Goal: Transaction & Acquisition: Book appointment/travel/reservation

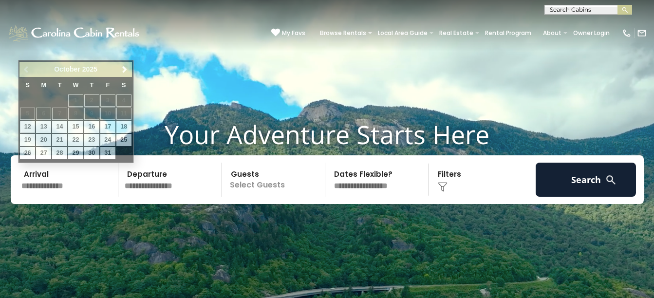
click at [39, 182] on input "text" at bounding box center [68, 180] width 101 height 34
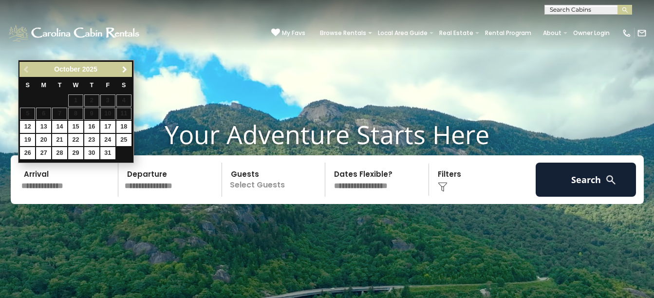
click at [125, 72] on span "Next" at bounding box center [125, 70] width 8 height 8
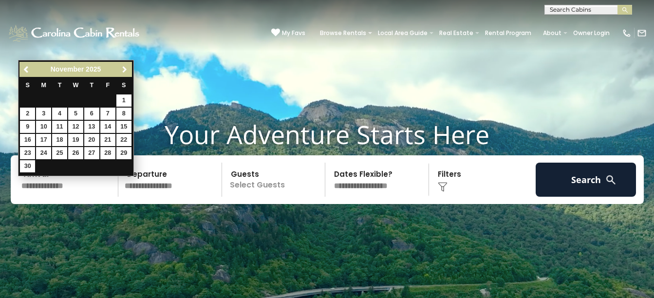
click at [125, 72] on span "Next" at bounding box center [125, 70] width 8 height 8
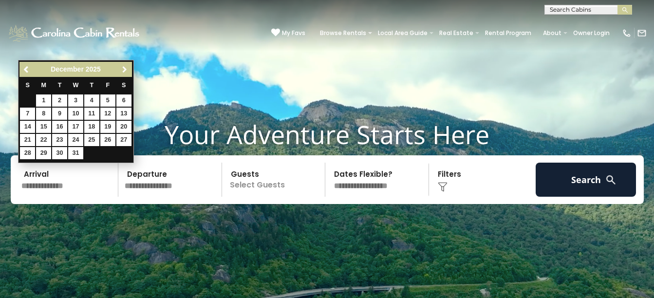
click at [125, 72] on span "Next" at bounding box center [125, 70] width 8 height 8
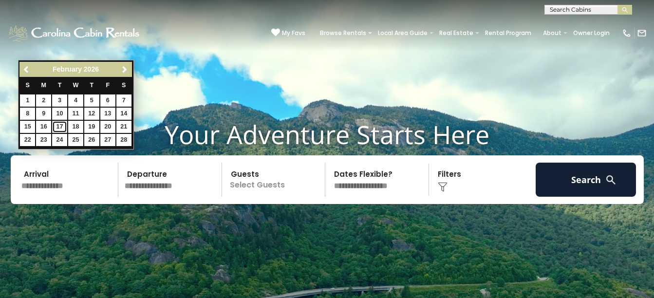
click at [61, 129] on link "17" at bounding box center [59, 127] width 15 height 12
type input "*******"
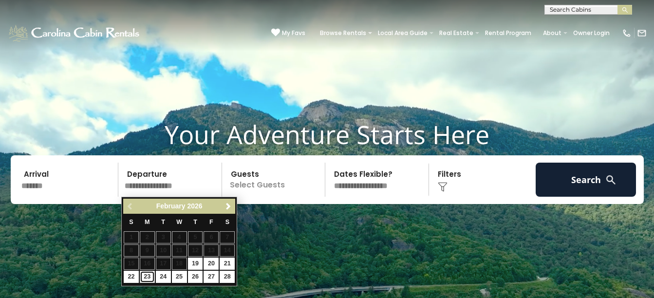
click at [148, 279] on link "23" at bounding box center [147, 277] width 15 height 12
type input "*******"
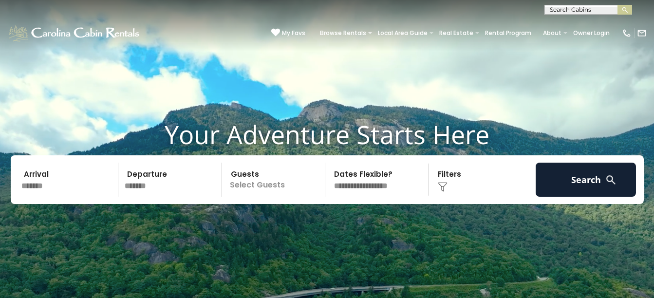
click at [258, 183] on p "Select Guests" at bounding box center [275, 180] width 100 height 34
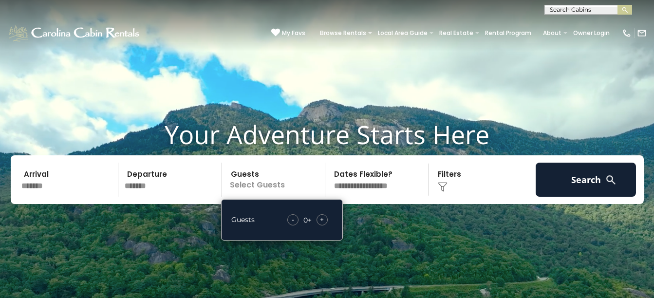
click at [322, 219] on span "+" at bounding box center [322, 220] width 4 height 10
click at [444, 182] on img at bounding box center [443, 187] width 10 height 10
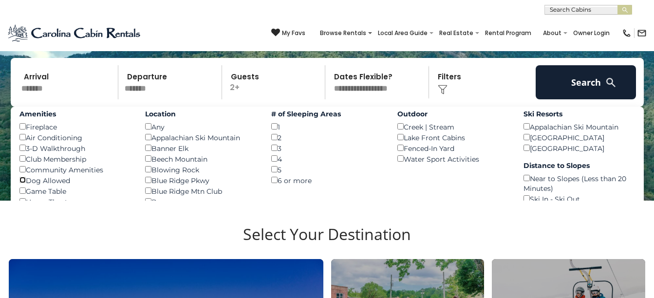
scroll to position [49, 0]
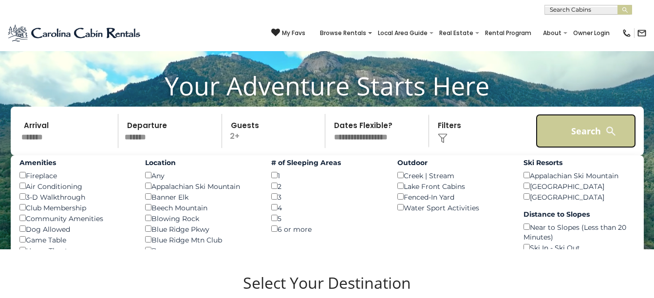
click at [551, 126] on button "Search" at bounding box center [586, 131] width 101 height 34
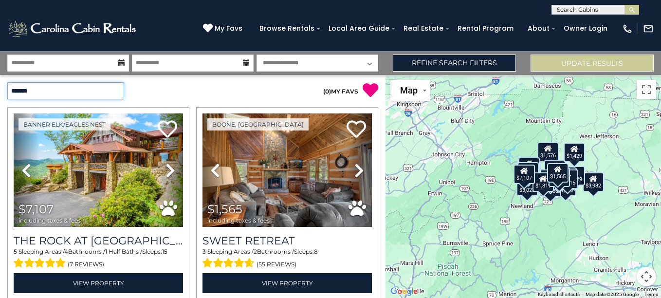
click at [120, 93] on select "**********" at bounding box center [65, 90] width 117 height 17
select select "*********"
click at [7, 82] on select "**********" at bounding box center [65, 90] width 117 height 17
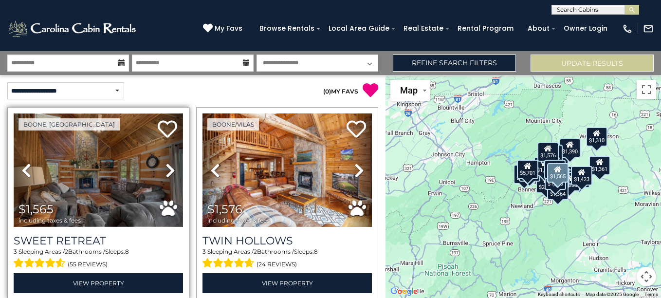
click at [103, 191] on img at bounding box center [98, 169] width 169 height 113
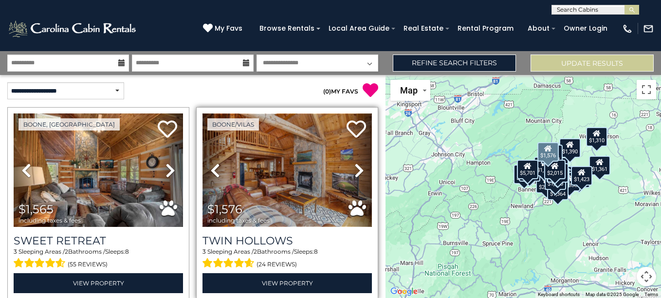
click at [260, 190] on img at bounding box center [287, 169] width 169 height 113
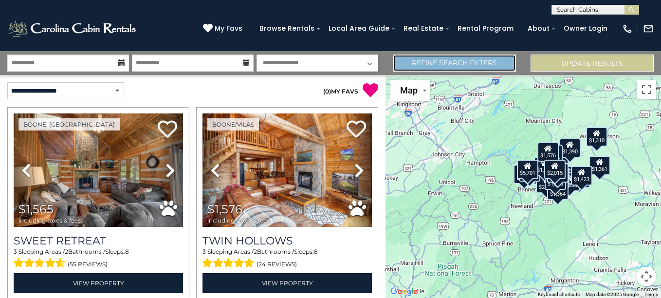
click at [475, 63] on link "Refine Search Filters" at bounding box center [454, 63] width 123 height 17
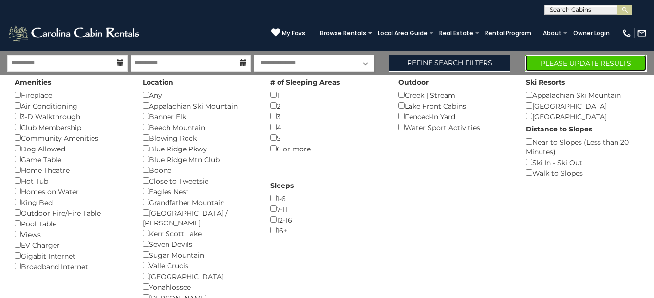
click at [564, 63] on button "Please Update Results" at bounding box center [586, 63] width 122 height 17
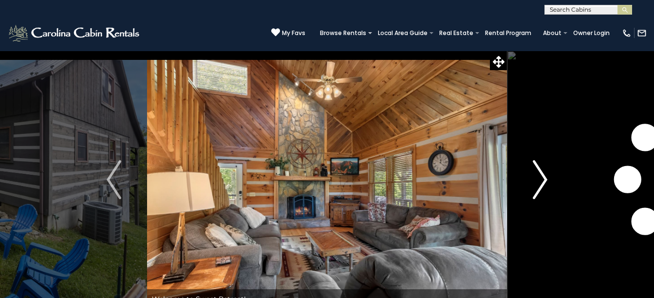
click at [542, 176] on img "Next" at bounding box center [540, 179] width 15 height 39
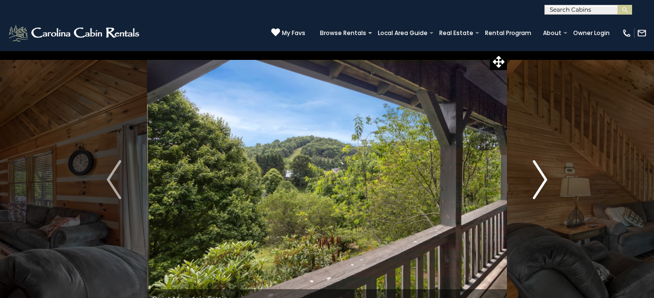
click at [542, 176] on img "Next" at bounding box center [540, 179] width 15 height 39
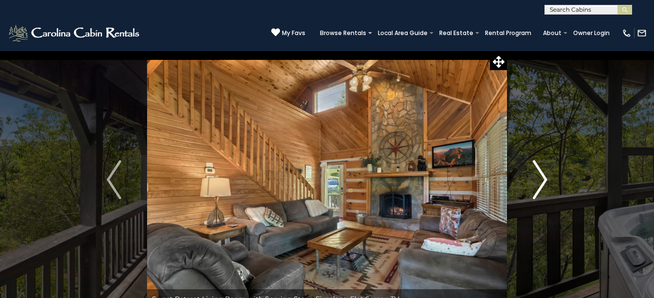
click at [542, 176] on img "Next" at bounding box center [540, 179] width 15 height 39
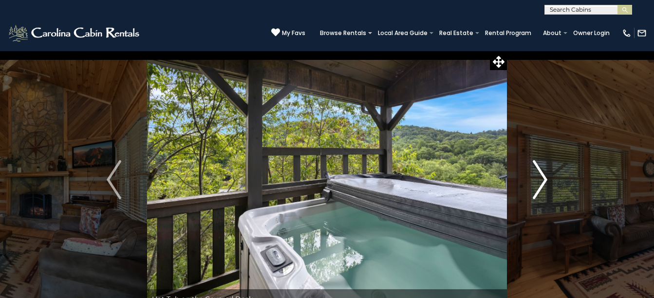
click at [542, 176] on img "Next" at bounding box center [540, 179] width 15 height 39
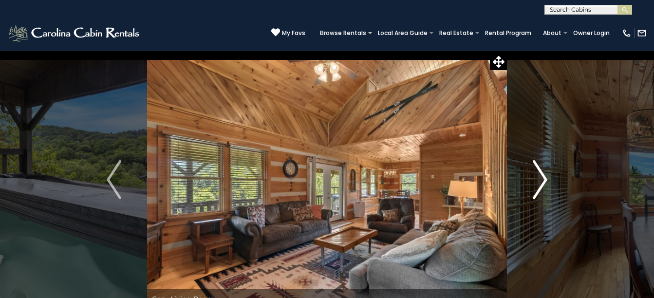
click at [542, 176] on img "Next" at bounding box center [540, 179] width 15 height 39
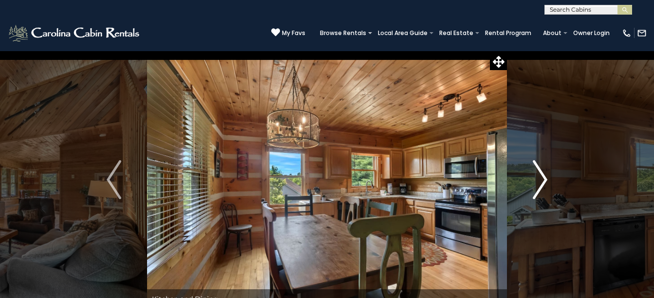
click at [542, 176] on img "Next" at bounding box center [540, 179] width 15 height 39
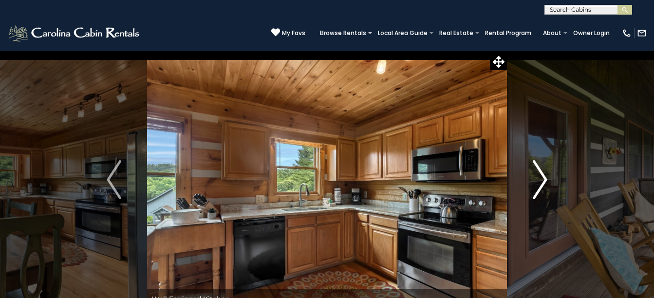
click at [542, 176] on img "Next" at bounding box center [540, 179] width 15 height 39
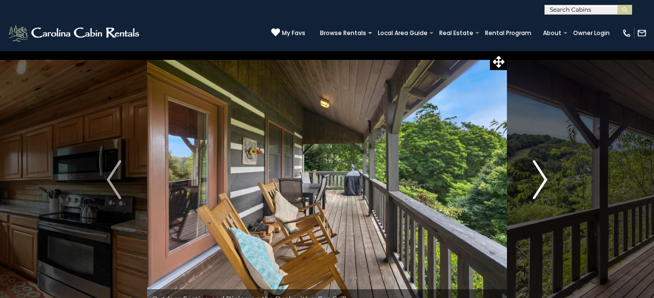
click at [542, 176] on img "Next" at bounding box center [540, 179] width 15 height 39
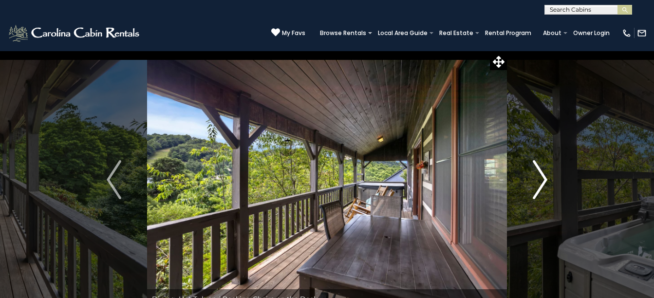
click at [542, 176] on img "Next" at bounding box center [540, 179] width 15 height 39
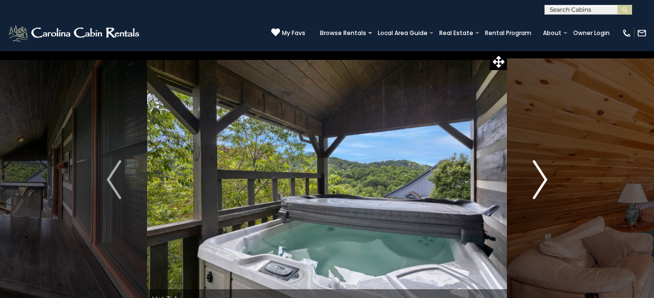
click at [542, 176] on img "Next" at bounding box center [540, 179] width 15 height 39
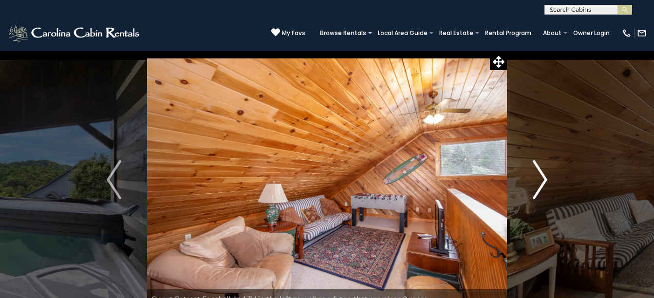
click at [542, 176] on img "Next" at bounding box center [540, 179] width 15 height 39
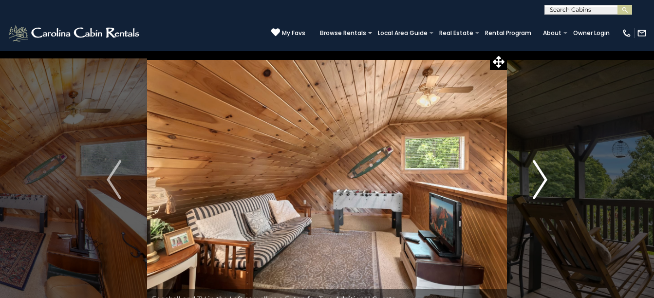
click at [542, 176] on img "Next" at bounding box center [540, 179] width 15 height 39
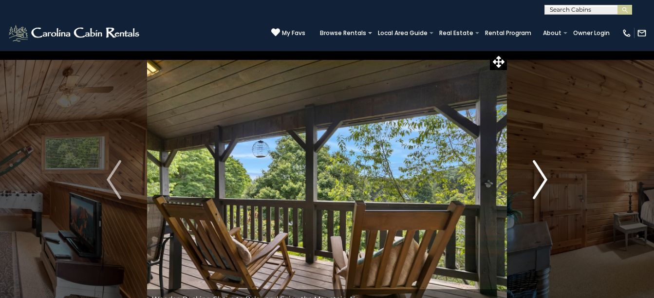
click at [542, 176] on img "Next" at bounding box center [540, 179] width 15 height 39
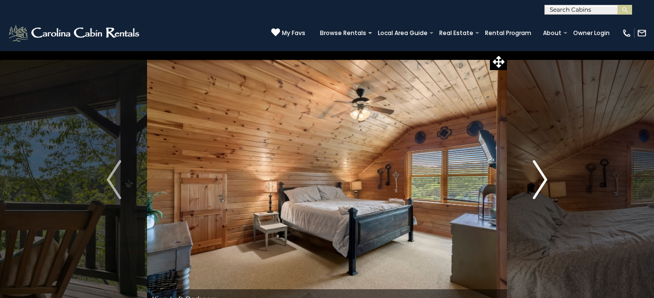
click at [542, 176] on img "Next" at bounding box center [540, 179] width 15 height 39
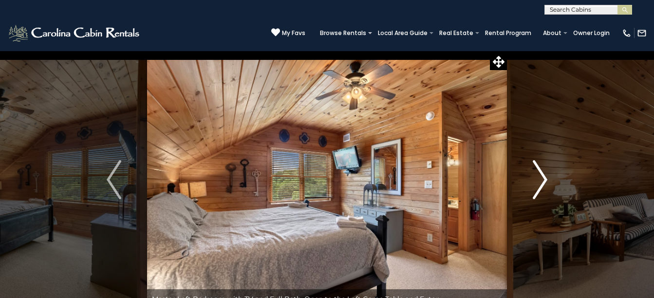
click at [542, 176] on img "Next" at bounding box center [540, 179] width 15 height 39
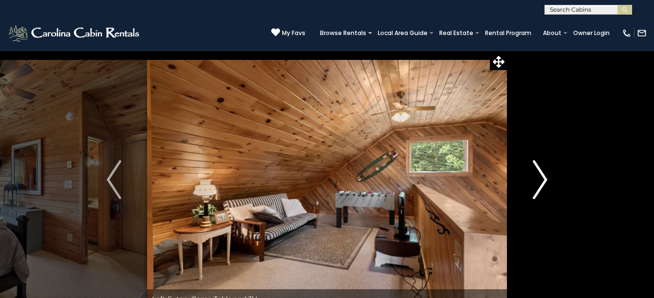
click at [542, 176] on img "Next" at bounding box center [540, 179] width 15 height 39
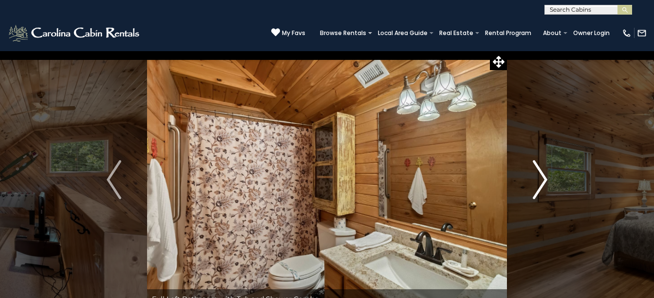
click at [542, 176] on img "Next" at bounding box center [540, 179] width 15 height 39
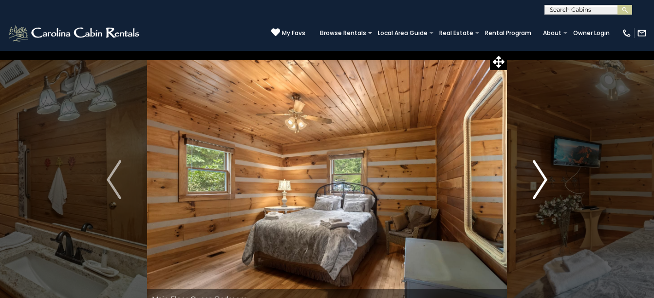
click at [542, 176] on img "Next" at bounding box center [540, 179] width 15 height 39
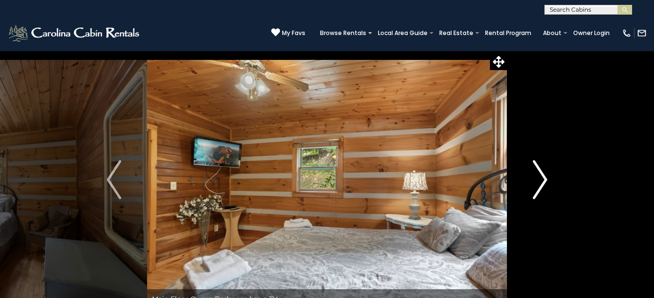
click at [542, 176] on img "Next" at bounding box center [540, 179] width 15 height 39
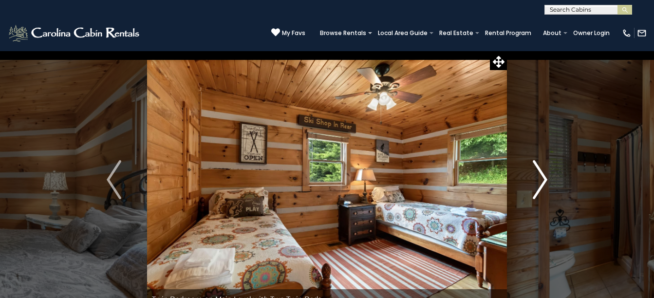
click at [542, 176] on img "Next" at bounding box center [540, 179] width 15 height 39
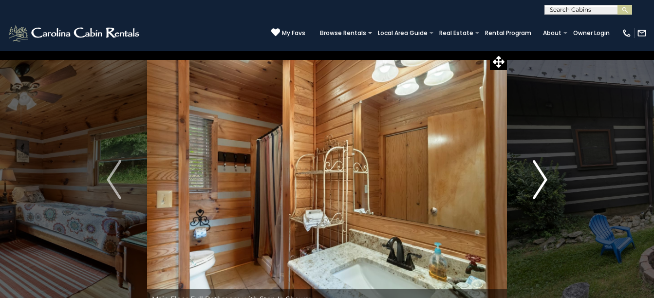
click at [542, 176] on img "Next" at bounding box center [540, 179] width 15 height 39
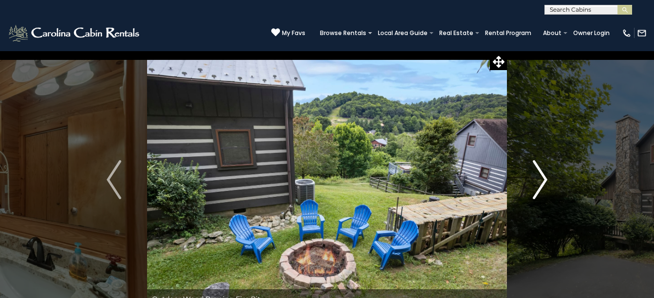
click at [542, 176] on img "Next" at bounding box center [540, 179] width 15 height 39
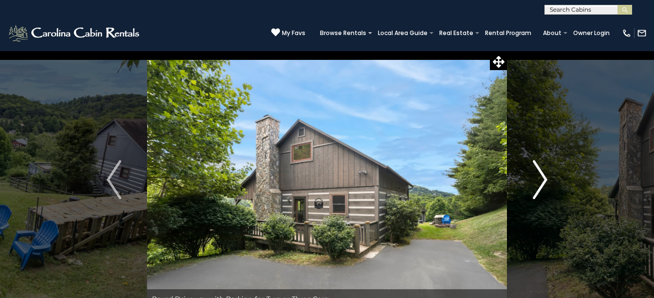
click at [542, 176] on img "Next" at bounding box center [540, 179] width 15 height 39
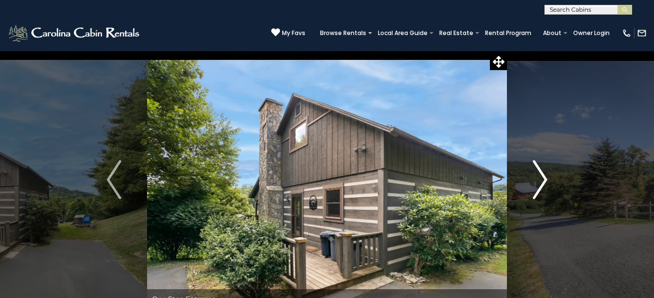
click at [542, 176] on img "Next" at bounding box center [540, 179] width 15 height 39
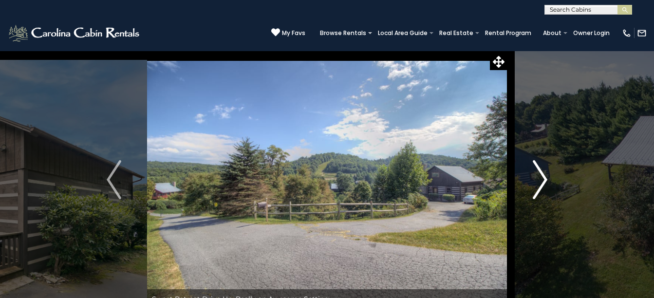
click at [542, 176] on img "Next" at bounding box center [540, 179] width 15 height 39
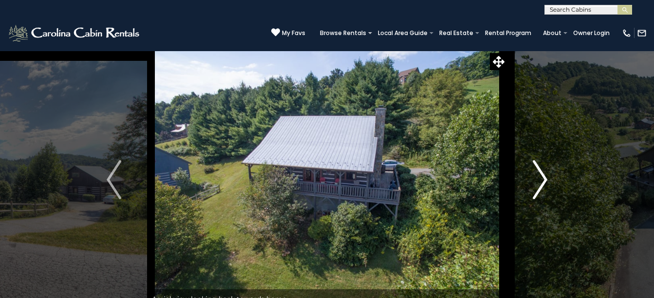
click at [542, 176] on img "Next" at bounding box center [540, 179] width 15 height 39
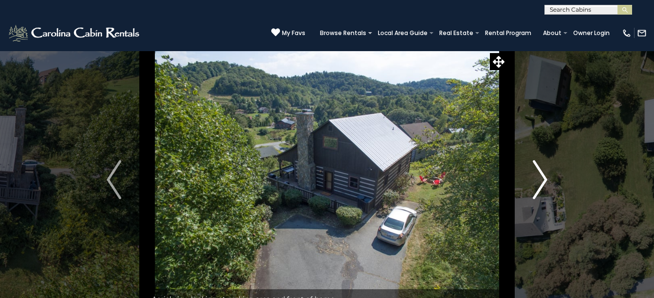
click at [542, 176] on img "Next" at bounding box center [540, 179] width 15 height 39
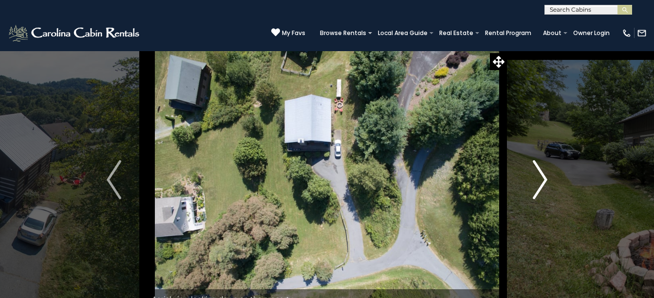
click at [542, 176] on img "Next" at bounding box center [540, 179] width 15 height 39
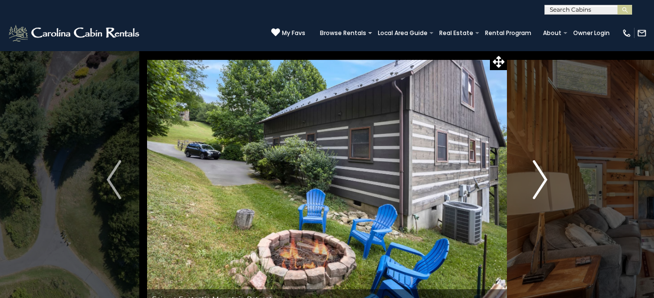
click at [542, 176] on img "Next" at bounding box center [540, 179] width 15 height 39
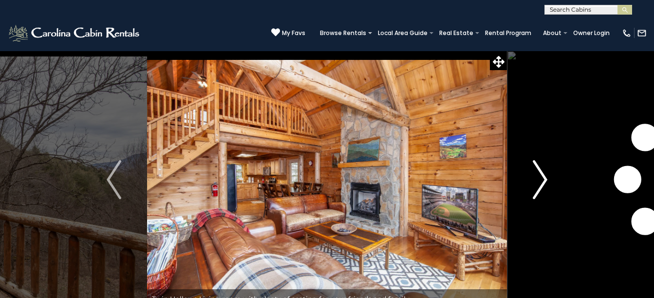
click at [543, 180] on img "Next" at bounding box center [540, 179] width 15 height 39
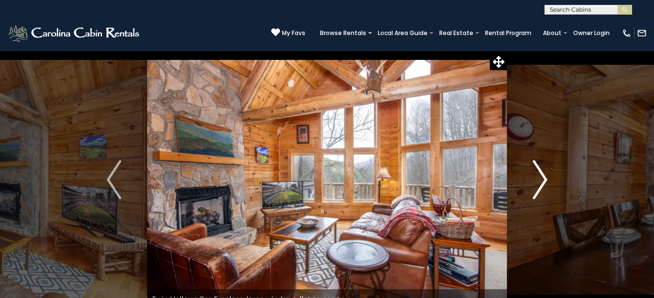
click at [543, 180] on img "Next" at bounding box center [540, 179] width 15 height 39
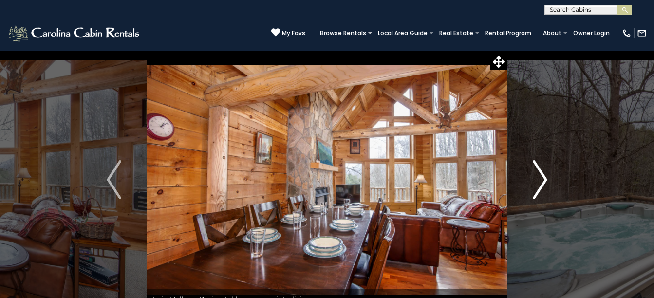
click at [543, 180] on img "Next" at bounding box center [540, 179] width 15 height 39
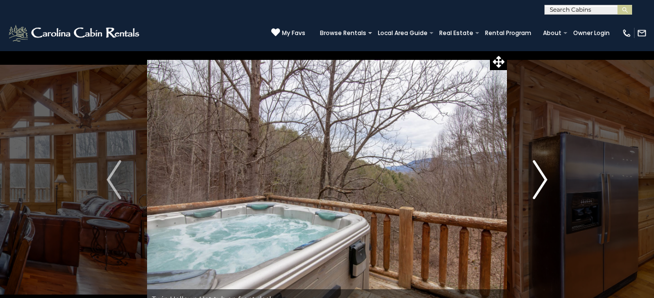
click at [543, 180] on img "Next" at bounding box center [540, 179] width 15 height 39
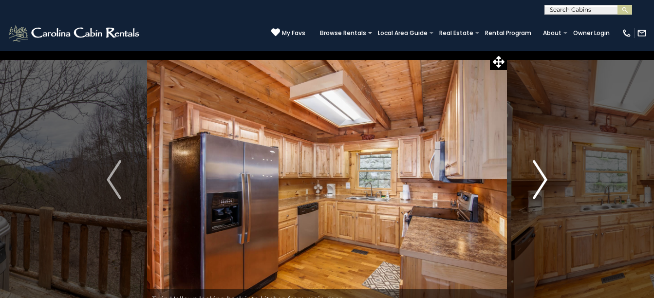
click at [543, 179] on img "Next" at bounding box center [540, 179] width 15 height 39
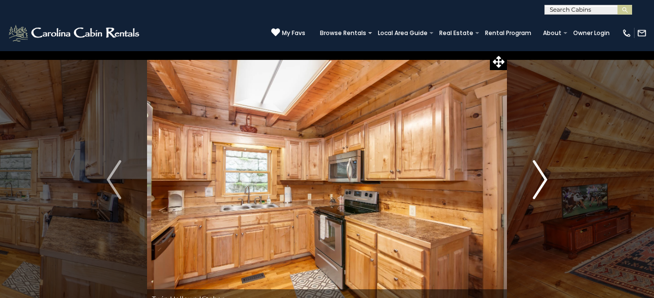
click at [543, 179] on img "Next" at bounding box center [540, 179] width 15 height 39
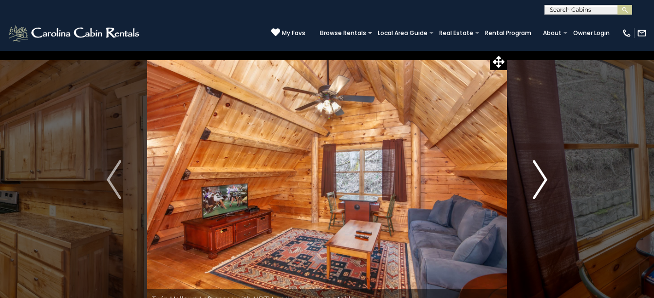
click at [543, 179] on img "Next" at bounding box center [540, 179] width 15 height 39
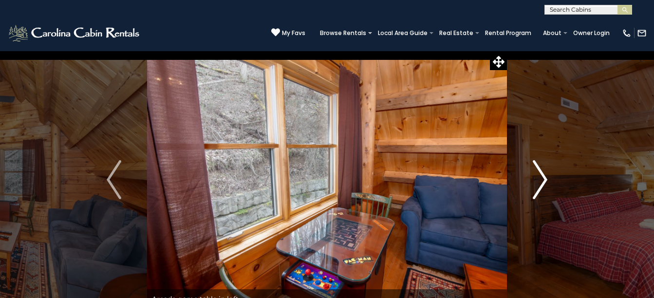
click at [543, 179] on img "Next" at bounding box center [540, 179] width 15 height 39
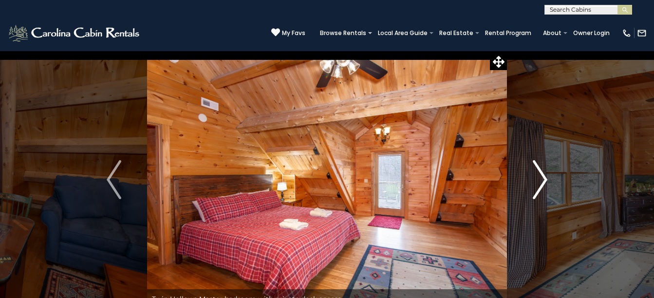
click at [543, 179] on img "Next" at bounding box center [540, 179] width 15 height 39
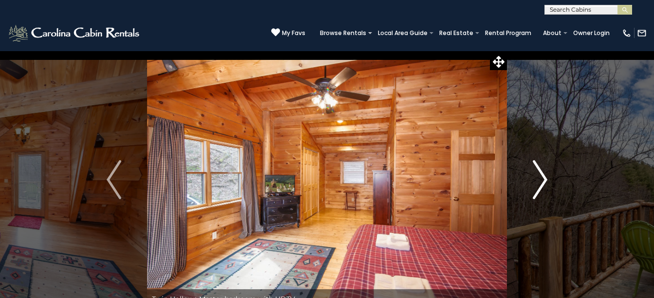
click at [543, 178] on img "Next" at bounding box center [540, 179] width 15 height 39
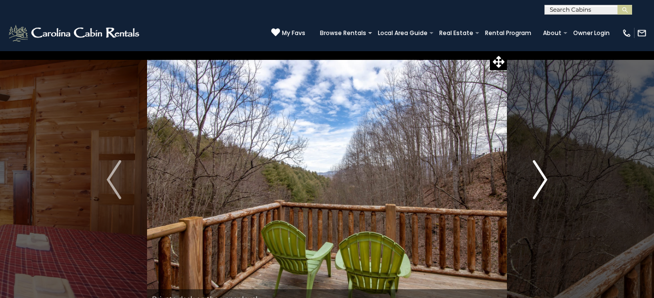
click at [543, 178] on img "Next" at bounding box center [540, 179] width 15 height 39
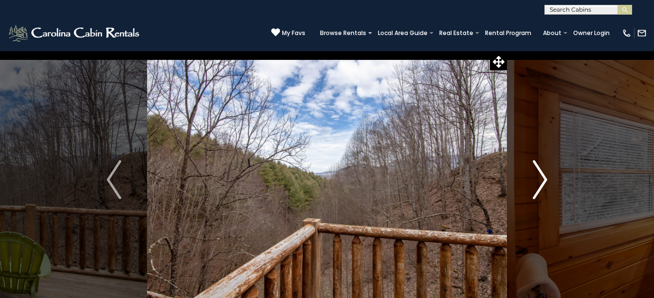
click at [543, 178] on img "Next" at bounding box center [540, 179] width 15 height 39
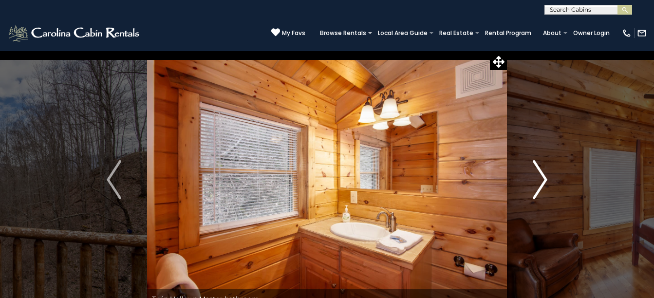
click at [543, 178] on img "Next" at bounding box center [540, 179] width 15 height 39
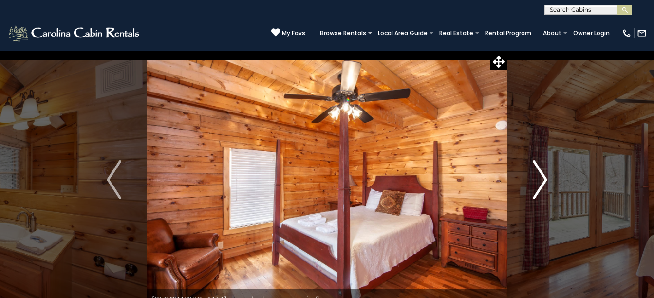
click at [543, 178] on img "Next" at bounding box center [540, 179] width 15 height 39
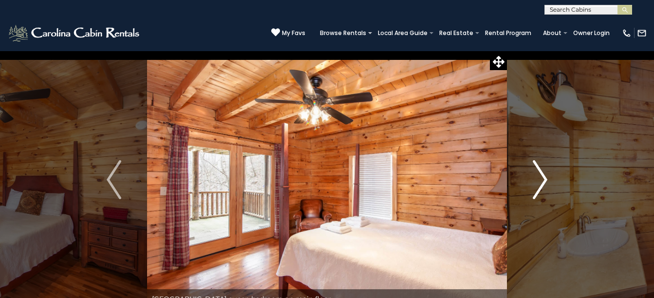
click at [543, 178] on img "Next" at bounding box center [540, 179] width 15 height 39
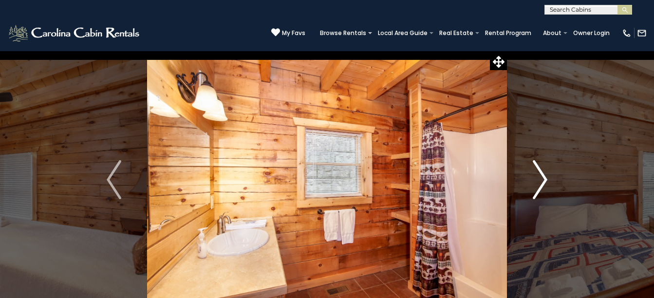
click at [543, 178] on img "Next" at bounding box center [540, 179] width 15 height 39
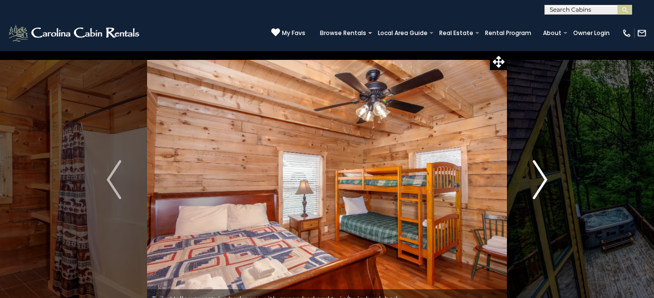
click at [543, 178] on img "Next" at bounding box center [540, 179] width 15 height 39
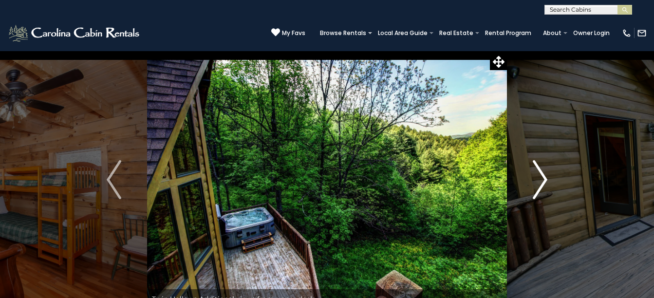
click at [543, 178] on img "Next" at bounding box center [540, 179] width 15 height 39
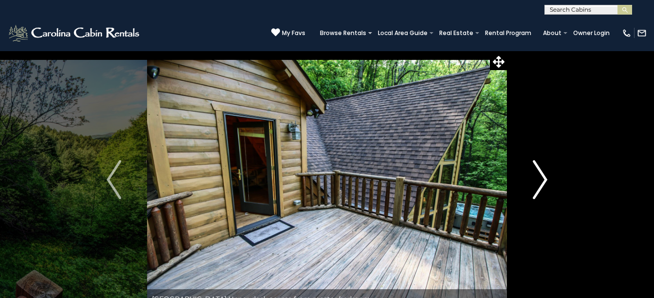
click at [543, 178] on img "Next" at bounding box center [540, 179] width 15 height 39
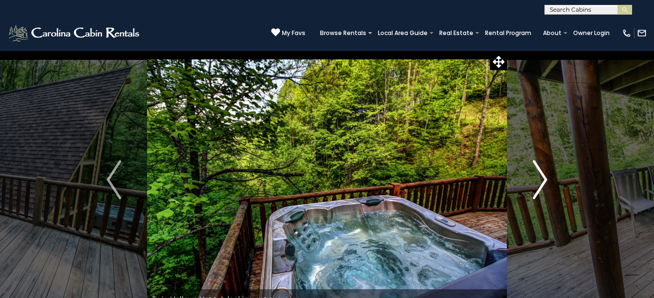
click at [543, 178] on img "Next" at bounding box center [540, 179] width 15 height 39
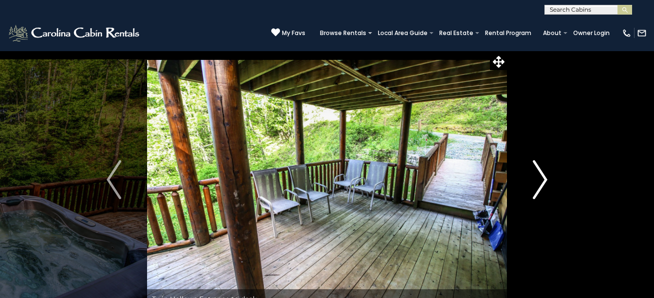
click at [543, 178] on img "Next" at bounding box center [540, 179] width 15 height 39
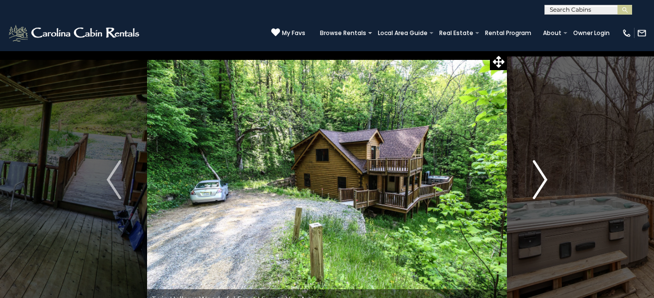
click at [543, 178] on img "Next" at bounding box center [540, 179] width 15 height 39
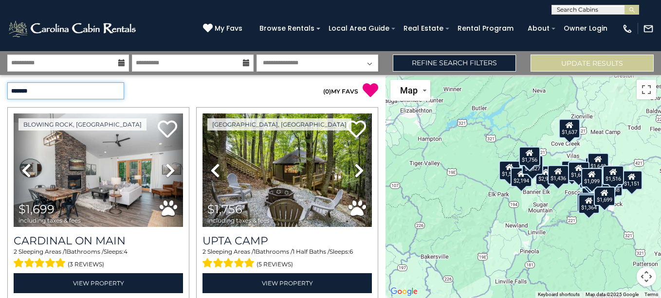
click at [114, 92] on select "**********" at bounding box center [65, 90] width 117 height 17
select select "*********"
click at [7, 82] on select "**********" at bounding box center [65, 90] width 117 height 17
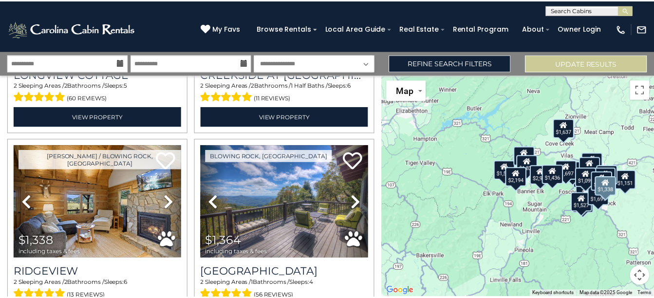
scroll to position [779, 0]
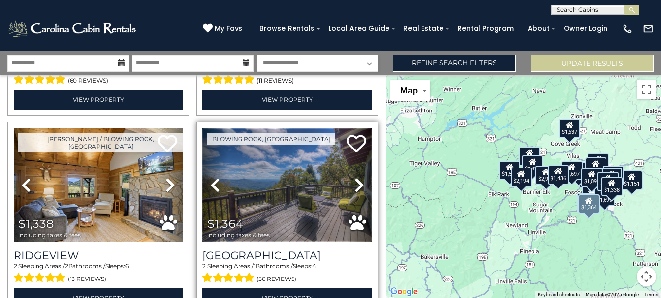
click at [283, 202] on img at bounding box center [287, 184] width 169 height 113
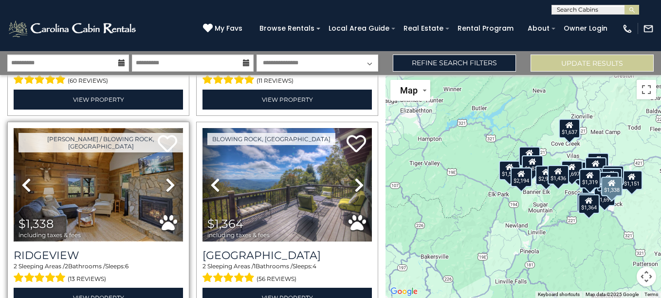
click at [97, 188] on img at bounding box center [98, 184] width 169 height 113
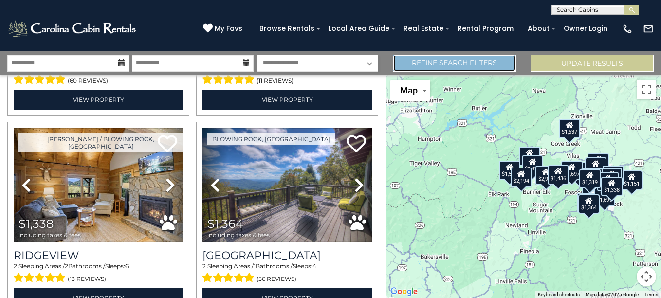
click at [462, 58] on link "Refine Search Filters" at bounding box center [454, 63] width 123 height 17
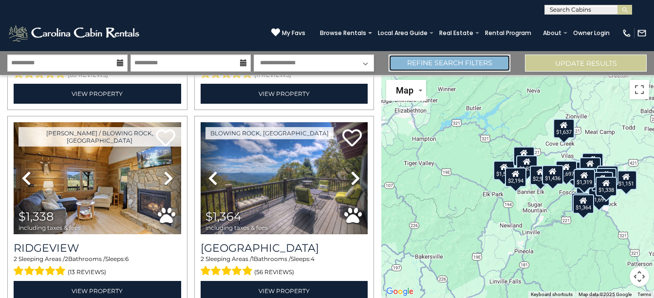
scroll to position [774, 0]
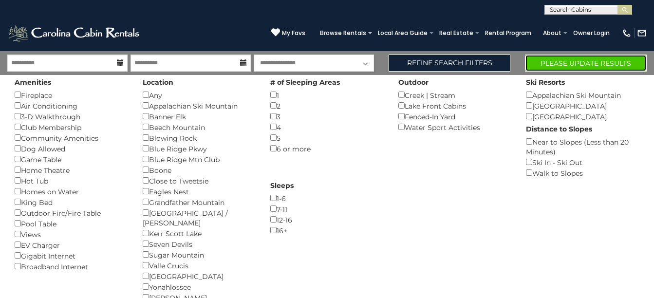
click at [556, 61] on button "Please Update Results" at bounding box center [586, 63] width 122 height 17
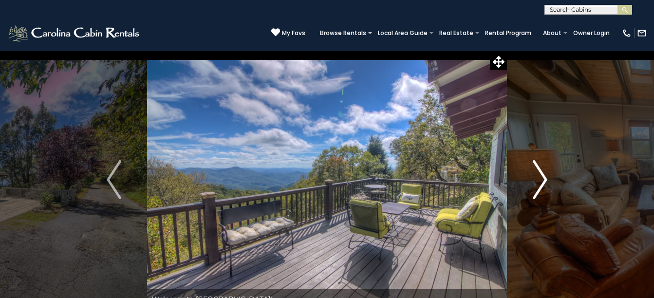
click at [541, 177] on img "Next" at bounding box center [540, 179] width 15 height 39
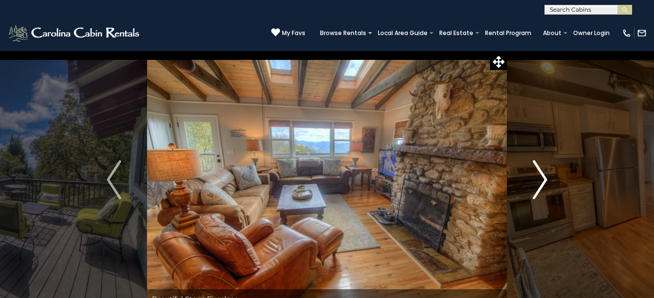
click at [541, 177] on img "Next" at bounding box center [540, 179] width 15 height 39
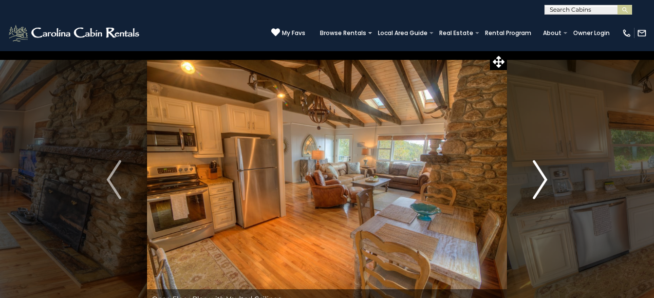
click at [541, 177] on img "Next" at bounding box center [540, 179] width 15 height 39
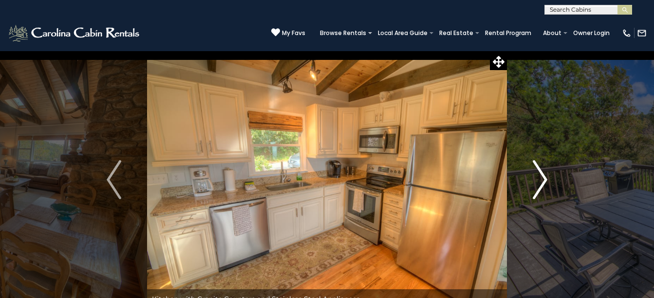
click at [541, 177] on img "Next" at bounding box center [540, 179] width 15 height 39
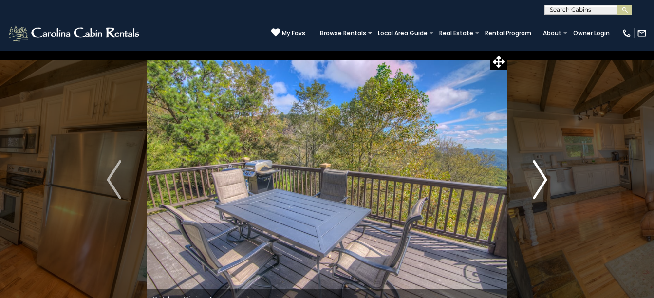
click at [541, 177] on img "Next" at bounding box center [540, 179] width 15 height 39
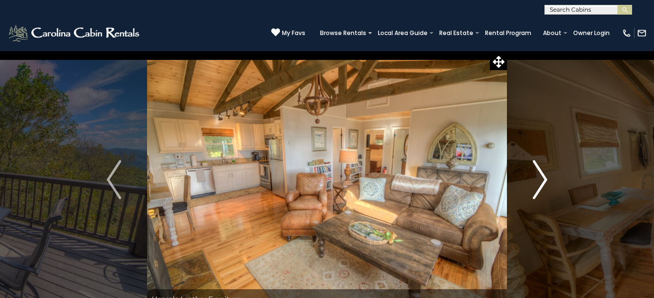
click at [541, 177] on img "Next" at bounding box center [540, 179] width 15 height 39
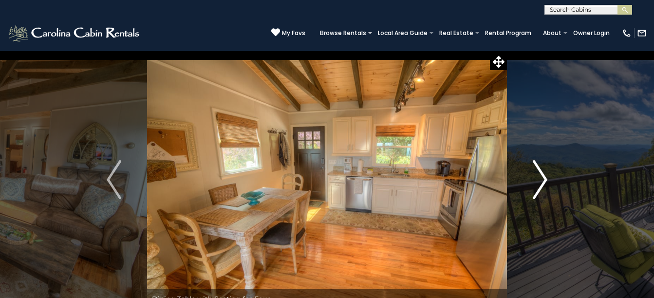
click at [541, 177] on img "Next" at bounding box center [540, 179] width 15 height 39
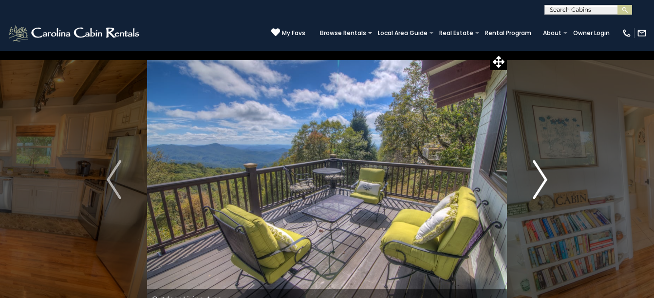
click at [541, 177] on img "Next" at bounding box center [540, 179] width 15 height 39
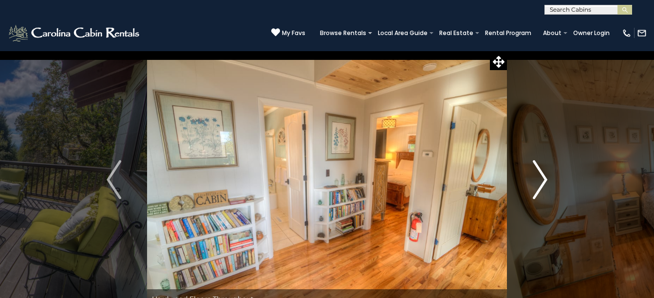
click at [541, 177] on img "Next" at bounding box center [540, 179] width 15 height 39
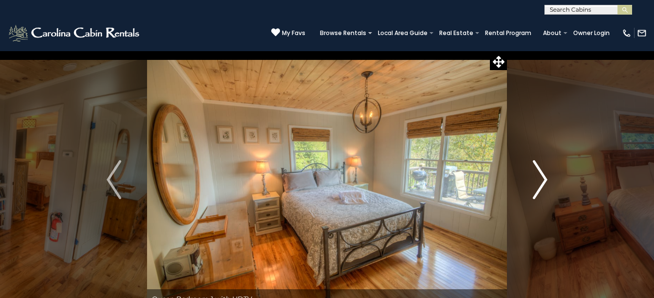
click at [541, 177] on img "Next" at bounding box center [540, 179] width 15 height 39
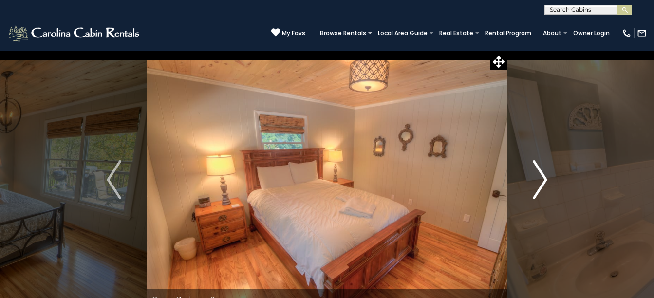
click at [541, 177] on img "Next" at bounding box center [540, 179] width 15 height 39
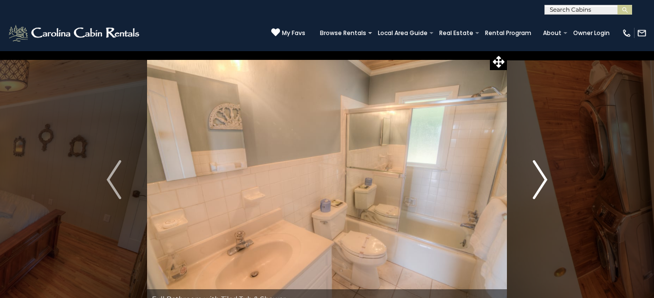
click at [541, 177] on img "Next" at bounding box center [540, 179] width 15 height 39
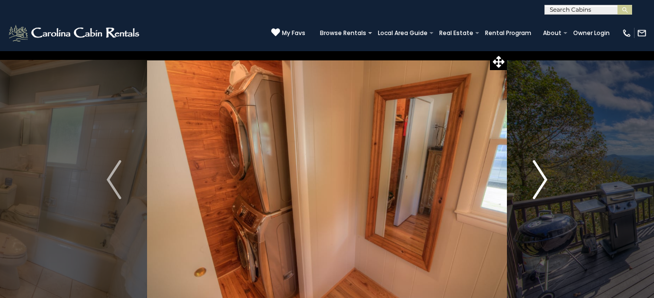
click at [541, 177] on img "Next" at bounding box center [540, 179] width 15 height 39
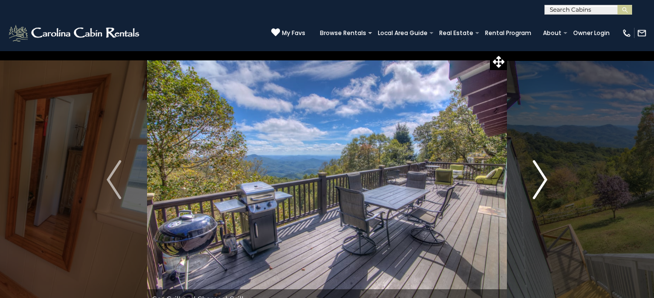
click at [541, 177] on img "Next" at bounding box center [540, 179] width 15 height 39
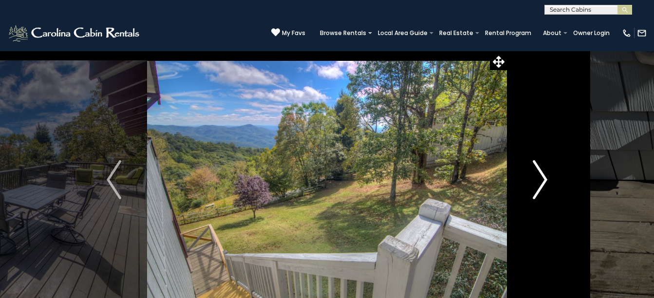
click at [541, 177] on img "Next" at bounding box center [540, 179] width 15 height 39
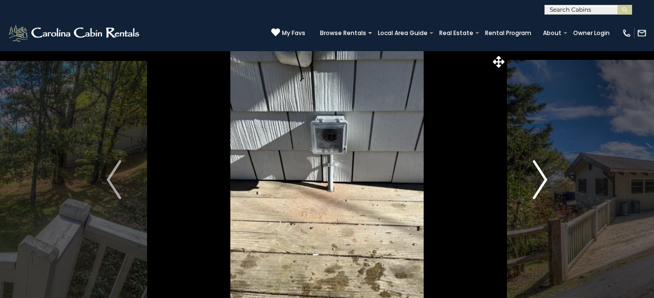
click at [541, 177] on img "Next" at bounding box center [540, 179] width 15 height 39
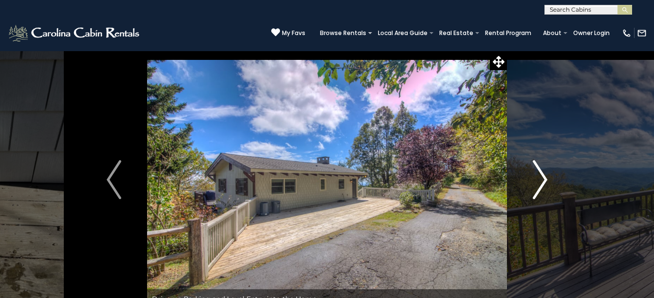
click at [541, 177] on img "Next" at bounding box center [540, 179] width 15 height 39
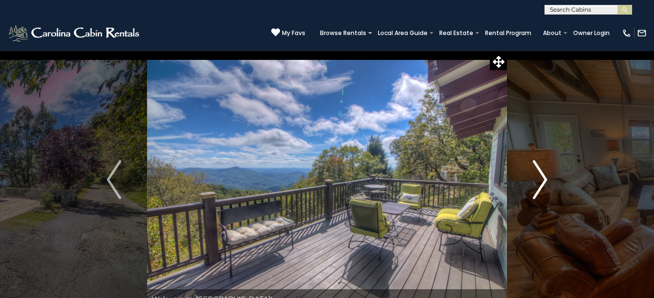
click at [541, 177] on img "Next" at bounding box center [540, 179] width 15 height 39
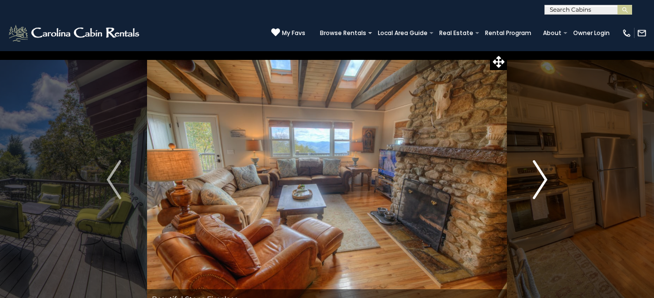
click at [541, 177] on img "Next" at bounding box center [540, 179] width 15 height 39
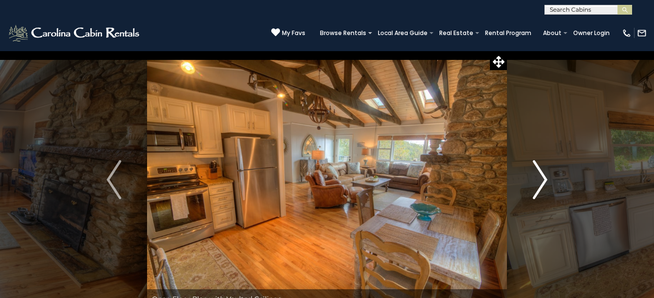
click at [541, 177] on img "Next" at bounding box center [540, 179] width 15 height 39
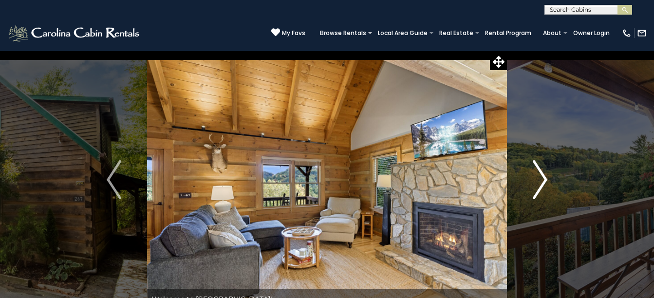
click at [541, 180] on img "Next" at bounding box center [540, 179] width 15 height 39
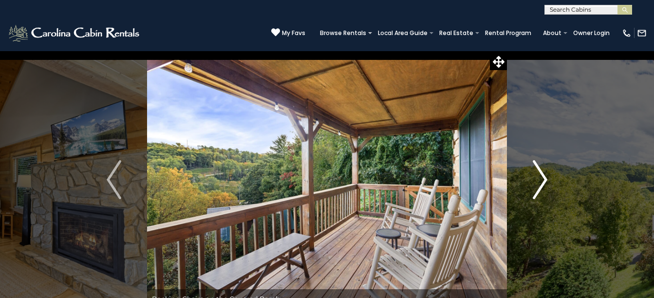
click at [541, 180] on img "Next" at bounding box center [540, 179] width 15 height 39
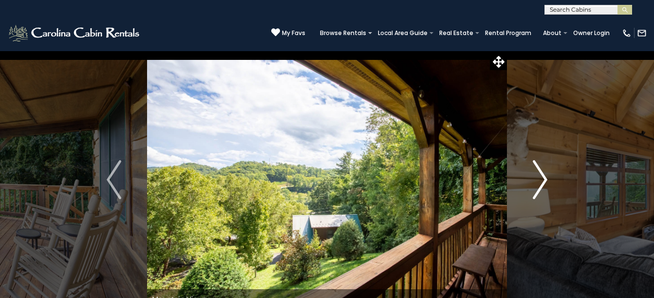
click at [541, 180] on img "Next" at bounding box center [540, 179] width 15 height 39
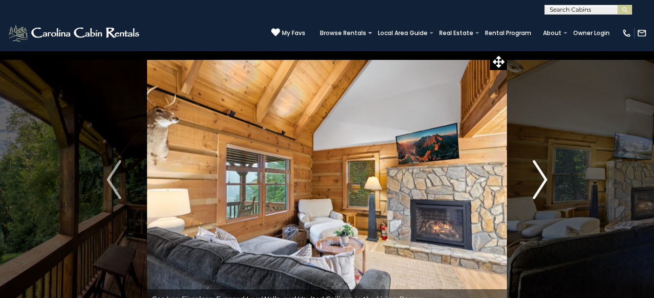
click at [541, 180] on img "Next" at bounding box center [540, 179] width 15 height 39
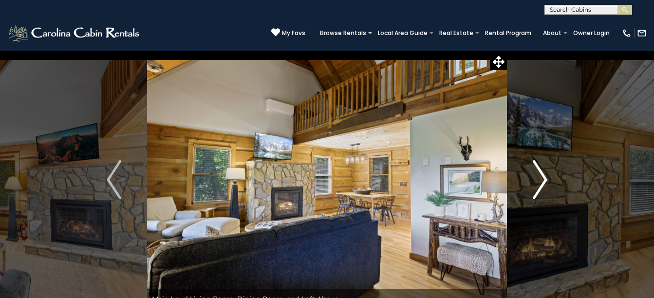
click at [541, 180] on img "Next" at bounding box center [540, 179] width 15 height 39
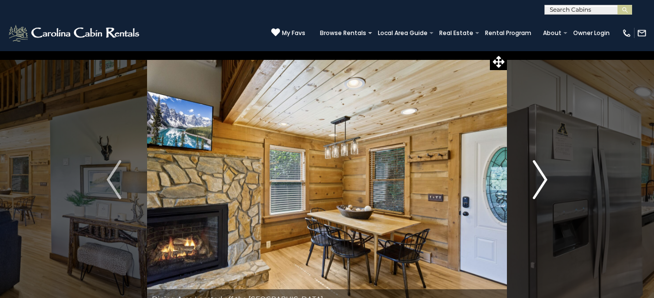
click at [541, 180] on img "Next" at bounding box center [540, 179] width 15 height 39
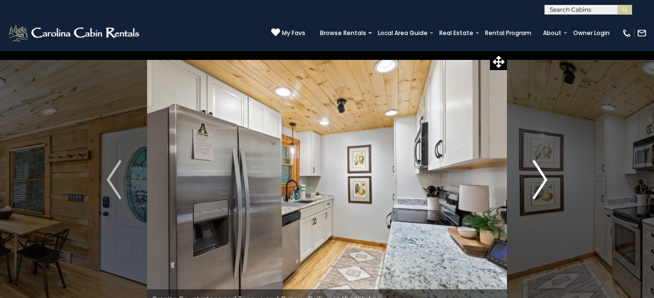
click at [541, 180] on img "Next" at bounding box center [540, 179] width 15 height 39
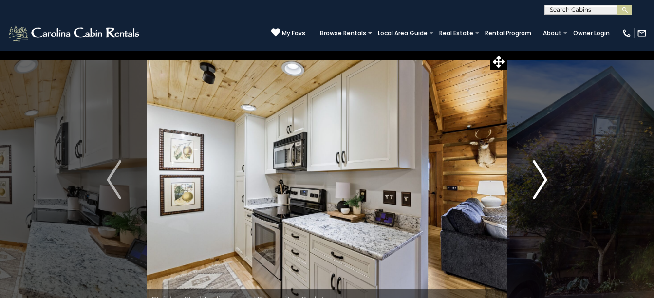
click at [541, 180] on img "Next" at bounding box center [540, 179] width 15 height 39
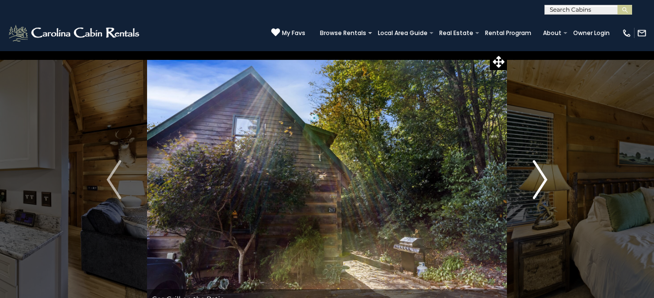
click at [541, 179] on img "Next" at bounding box center [540, 179] width 15 height 39
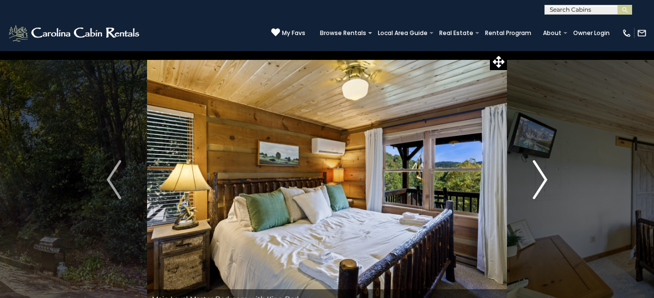
click at [541, 179] on img "Next" at bounding box center [540, 179] width 15 height 39
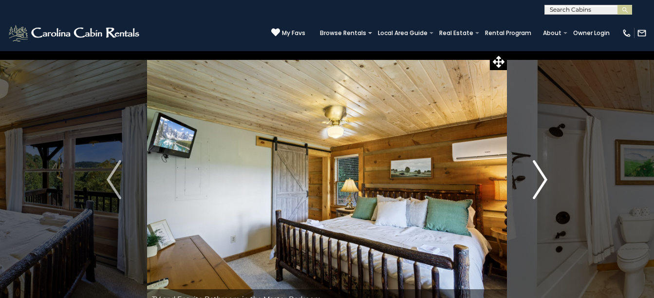
click at [541, 178] on img "Next" at bounding box center [540, 179] width 15 height 39
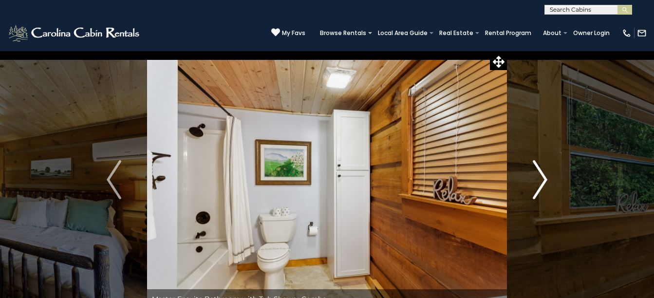
click at [541, 178] on img "Next" at bounding box center [540, 179] width 15 height 39
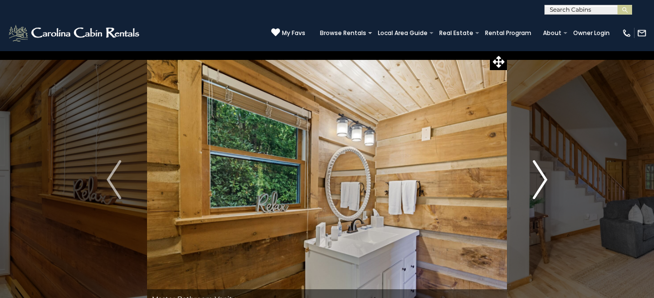
click at [541, 178] on img "Next" at bounding box center [540, 179] width 15 height 39
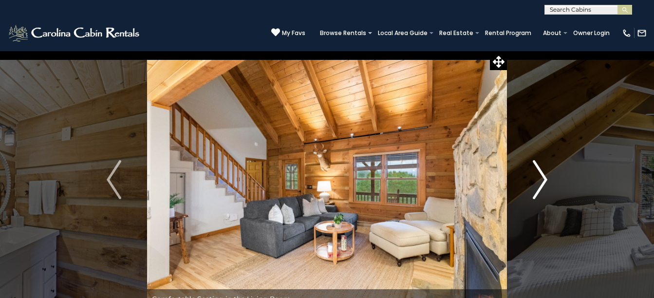
click at [541, 178] on img "Next" at bounding box center [540, 179] width 15 height 39
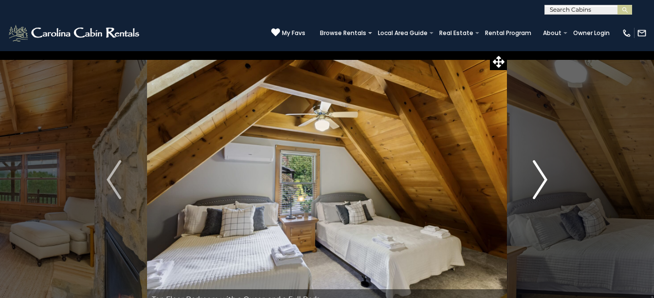
click at [541, 178] on img "Next" at bounding box center [540, 179] width 15 height 39
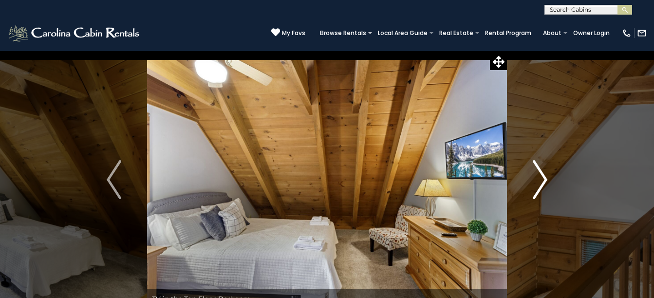
click at [541, 178] on img "Next" at bounding box center [540, 179] width 15 height 39
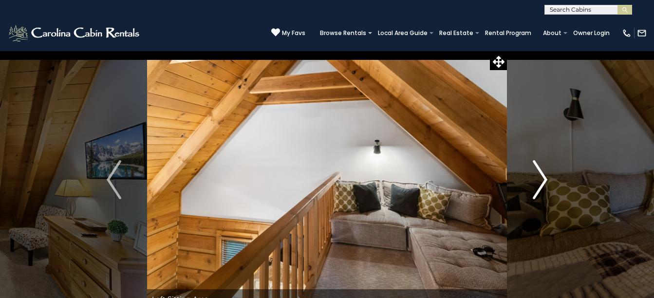
click at [541, 178] on img "Next" at bounding box center [540, 179] width 15 height 39
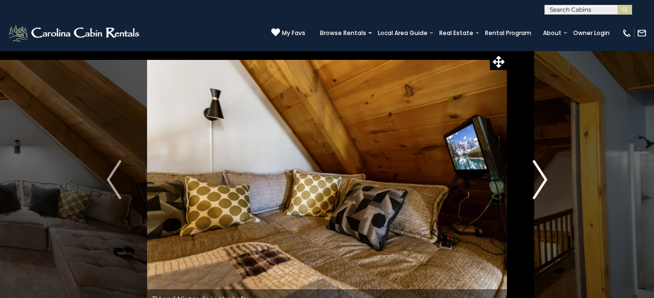
click at [541, 178] on img "Next" at bounding box center [540, 179] width 15 height 39
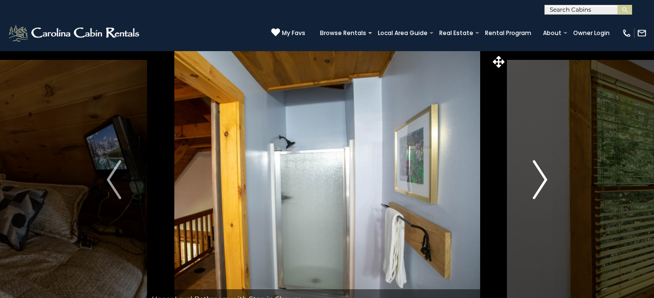
click at [541, 178] on img "Next" at bounding box center [540, 179] width 15 height 39
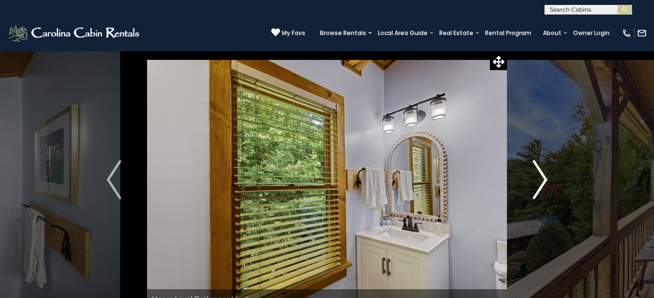
click at [541, 178] on img "Next" at bounding box center [540, 179] width 15 height 39
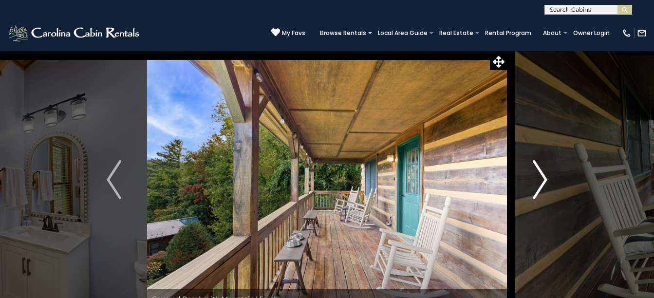
click at [541, 178] on img "Next" at bounding box center [540, 179] width 15 height 39
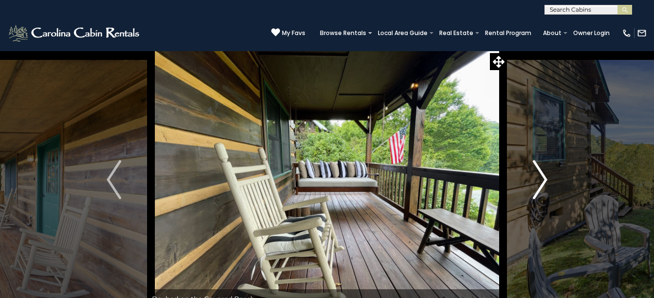
click at [541, 178] on img "Next" at bounding box center [540, 179] width 15 height 39
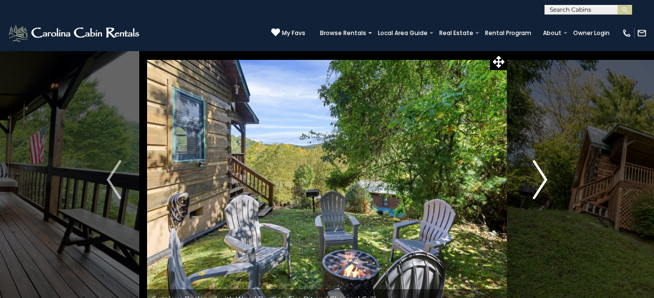
click at [541, 178] on img "Next" at bounding box center [540, 179] width 15 height 39
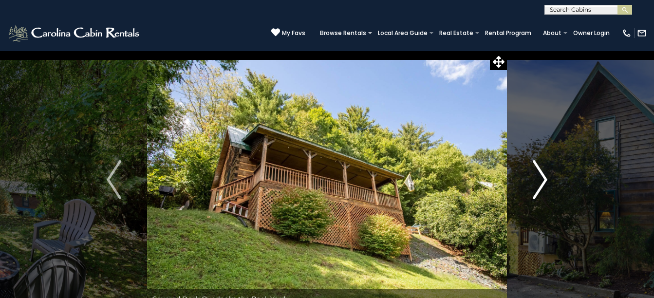
click at [541, 178] on img "Next" at bounding box center [540, 179] width 15 height 39
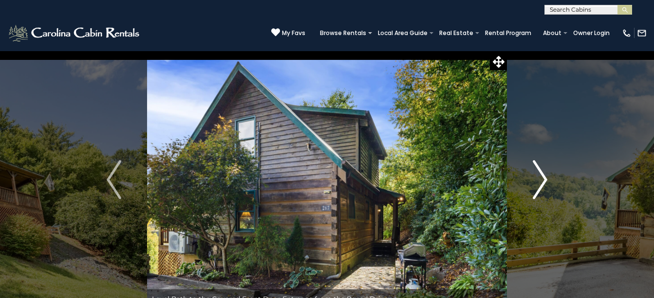
click at [541, 178] on img "Next" at bounding box center [540, 179] width 15 height 39
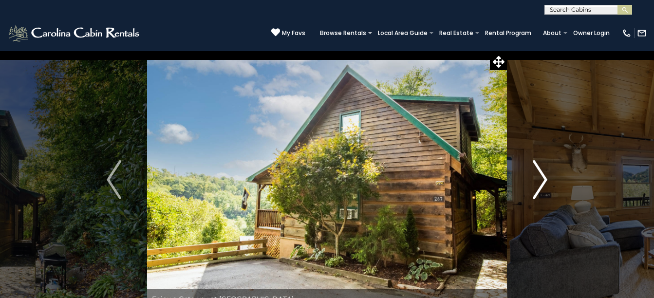
click at [541, 178] on img "Next" at bounding box center [540, 179] width 15 height 39
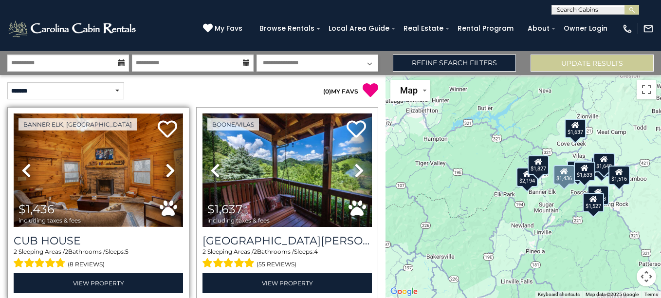
click at [140, 179] on img at bounding box center [98, 169] width 169 height 113
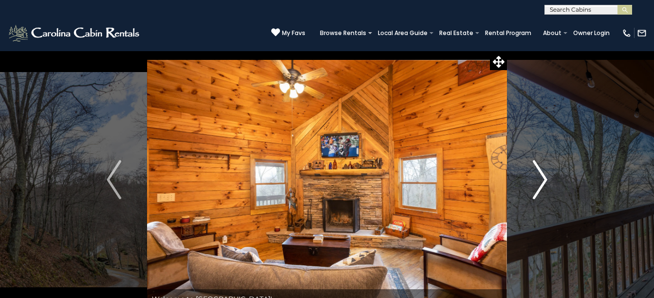
click at [546, 179] on img "Next" at bounding box center [540, 179] width 15 height 39
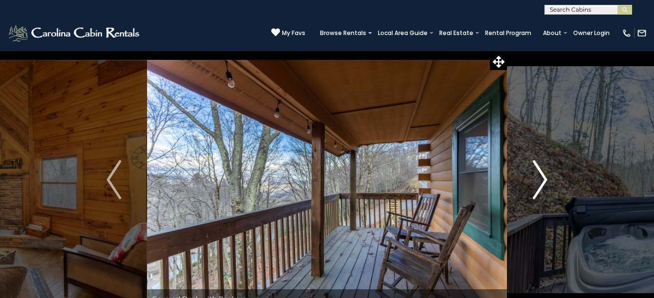
click at [546, 179] on img "Next" at bounding box center [540, 179] width 15 height 39
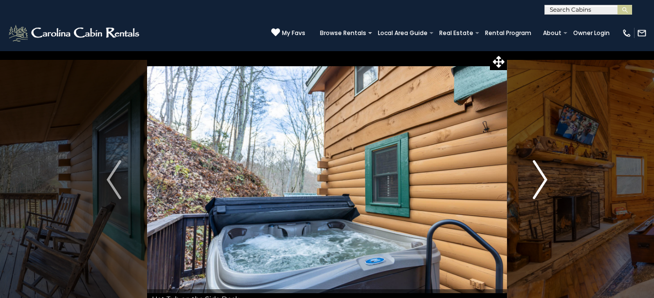
click at [544, 177] on img "Next" at bounding box center [540, 179] width 15 height 39
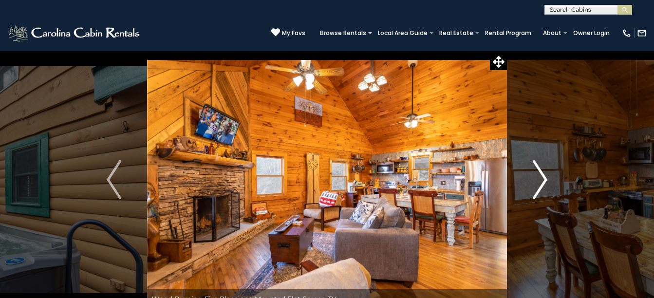
click at [544, 177] on img "Next" at bounding box center [540, 179] width 15 height 39
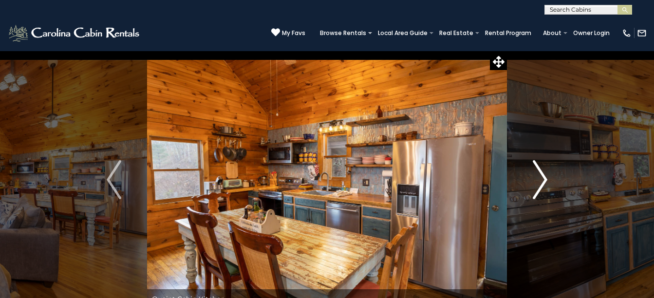
click at [544, 177] on img "Next" at bounding box center [540, 179] width 15 height 39
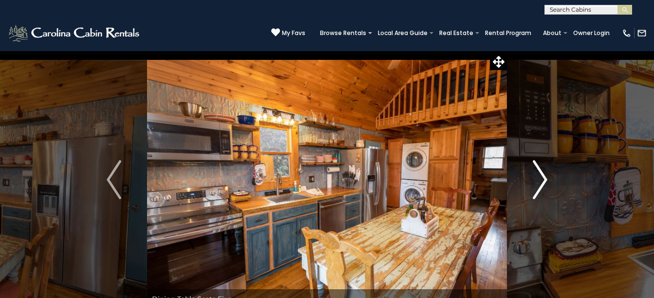
click at [544, 177] on img "Next" at bounding box center [540, 179] width 15 height 39
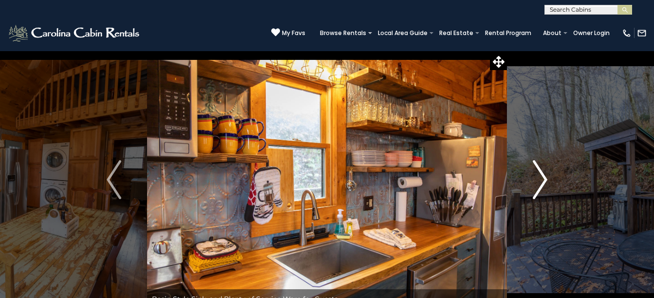
click at [544, 177] on img "Next" at bounding box center [540, 179] width 15 height 39
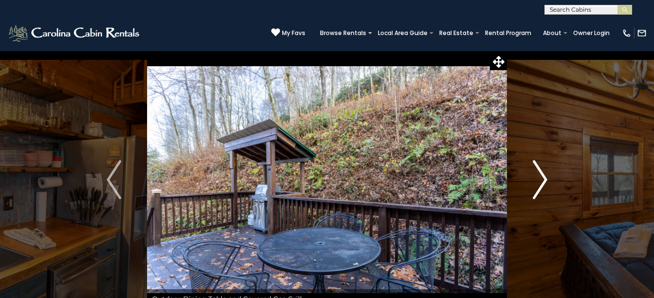
click at [544, 177] on img "Next" at bounding box center [540, 179] width 15 height 39
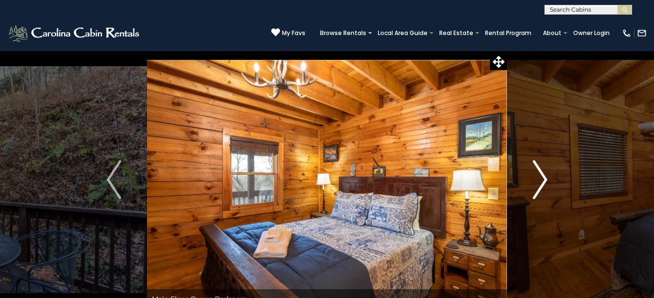
click at [544, 177] on img "Next" at bounding box center [540, 179] width 15 height 39
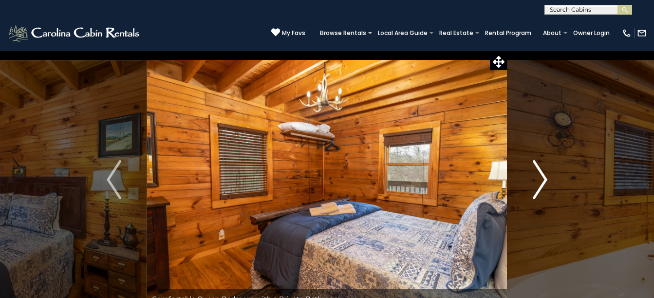
click at [544, 177] on img "Next" at bounding box center [540, 179] width 15 height 39
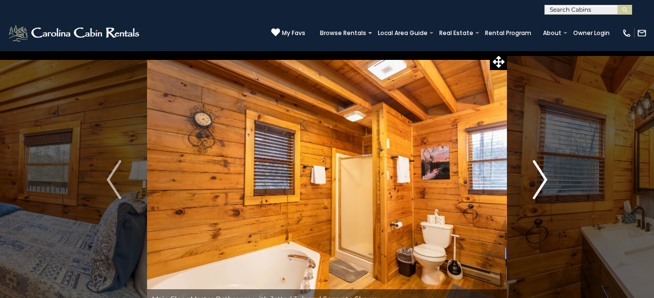
click at [544, 177] on img "Next" at bounding box center [540, 179] width 15 height 39
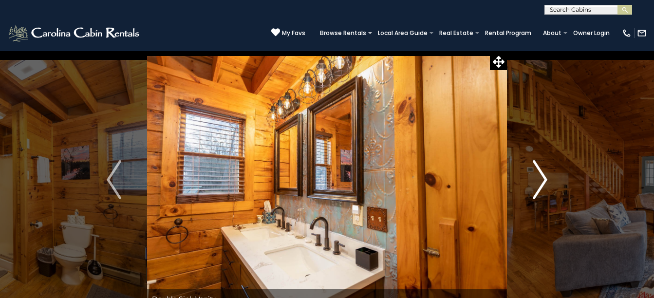
click at [544, 177] on img "Next" at bounding box center [540, 179] width 15 height 39
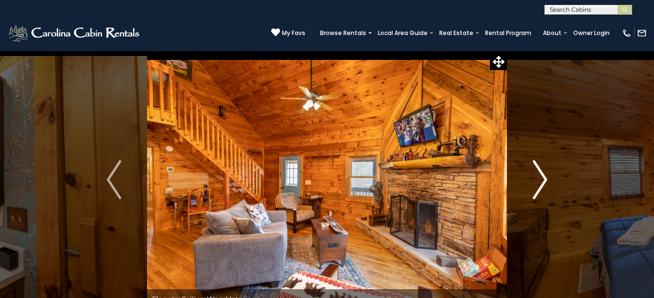
click at [542, 175] on img "Next" at bounding box center [540, 179] width 15 height 39
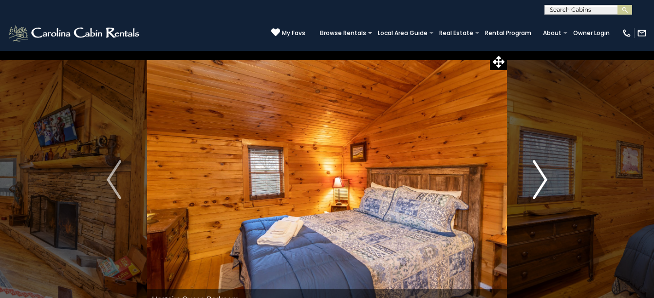
click at [542, 175] on img "Next" at bounding box center [540, 179] width 15 height 39
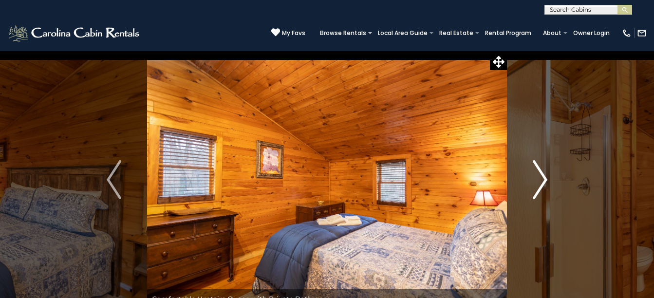
click at [542, 175] on img "Next" at bounding box center [540, 179] width 15 height 39
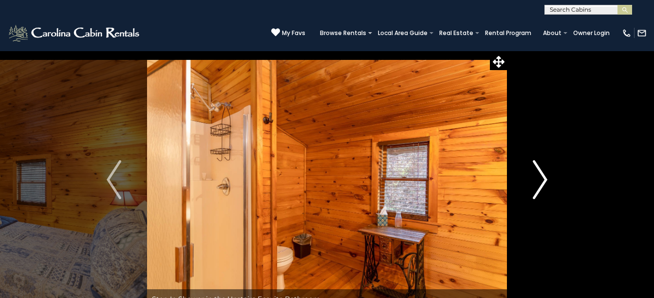
click at [546, 179] on img "Next" at bounding box center [540, 179] width 15 height 39
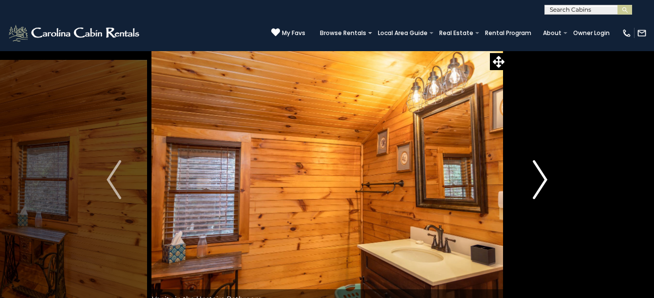
click at [546, 179] on img "Next" at bounding box center [540, 179] width 15 height 39
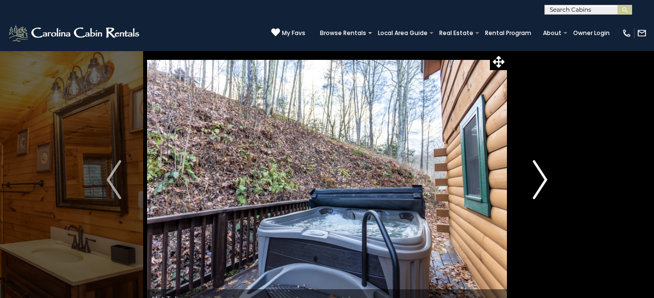
click at [546, 179] on img "Next" at bounding box center [540, 179] width 15 height 39
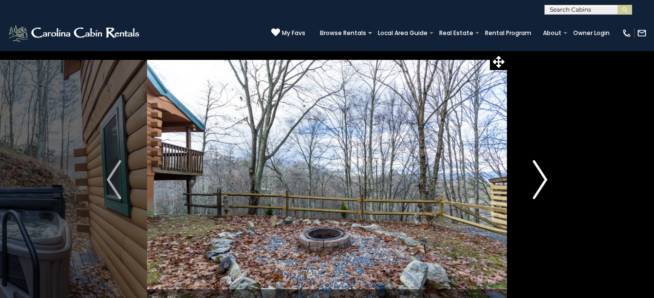
click at [546, 179] on img "Next" at bounding box center [540, 179] width 15 height 39
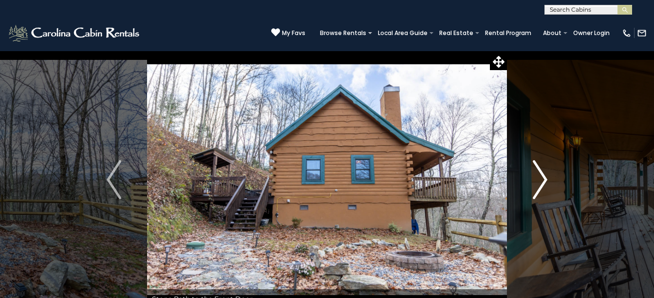
click at [546, 179] on img "Next" at bounding box center [540, 179] width 15 height 39
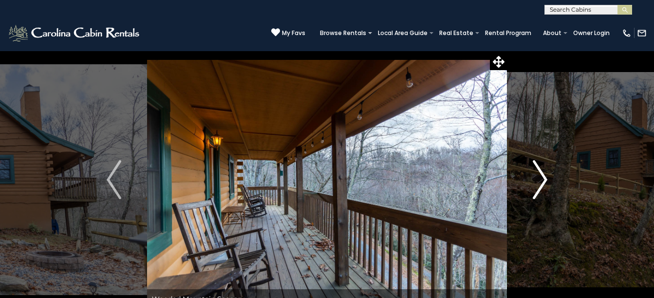
click at [546, 179] on img "Next" at bounding box center [540, 179] width 15 height 39
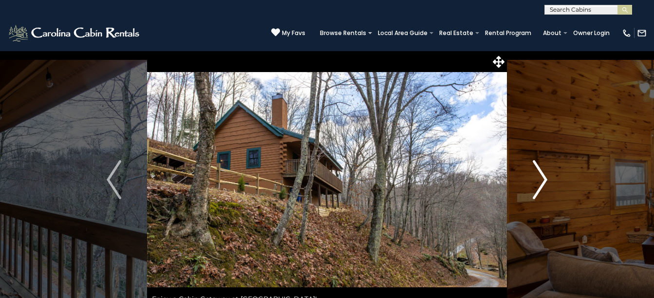
click at [546, 179] on img "Next" at bounding box center [540, 179] width 15 height 39
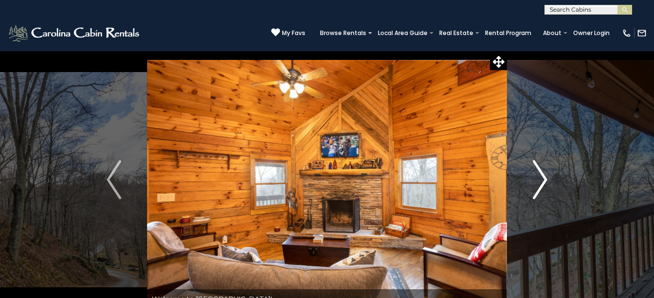
click at [546, 179] on img "Next" at bounding box center [540, 179] width 15 height 39
